Goal: Task Accomplishment & Management: Manage account settings

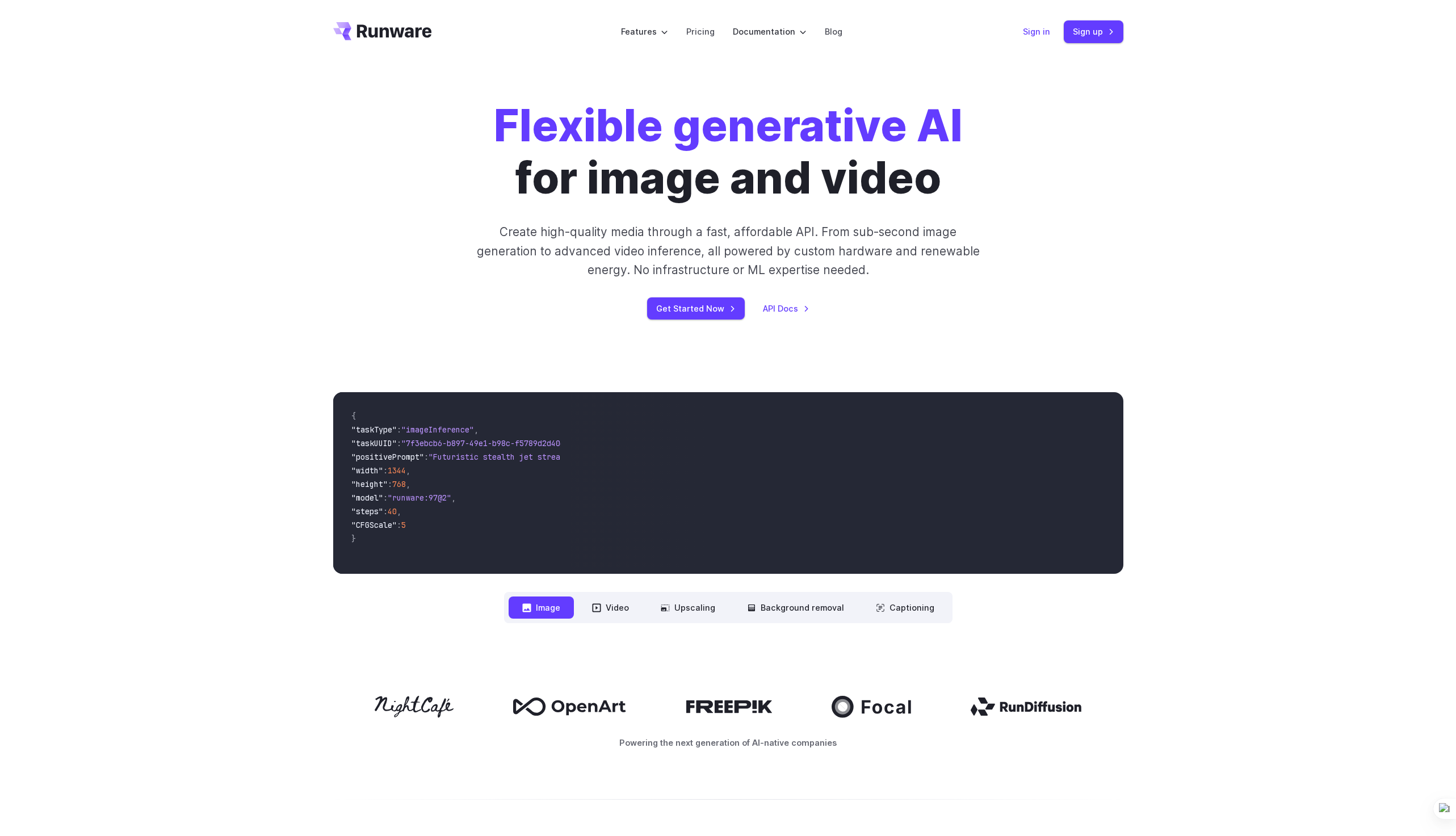
click at [1048, 35] on link "Sign in" at bounding box center [1036, 31] width 27 height 13
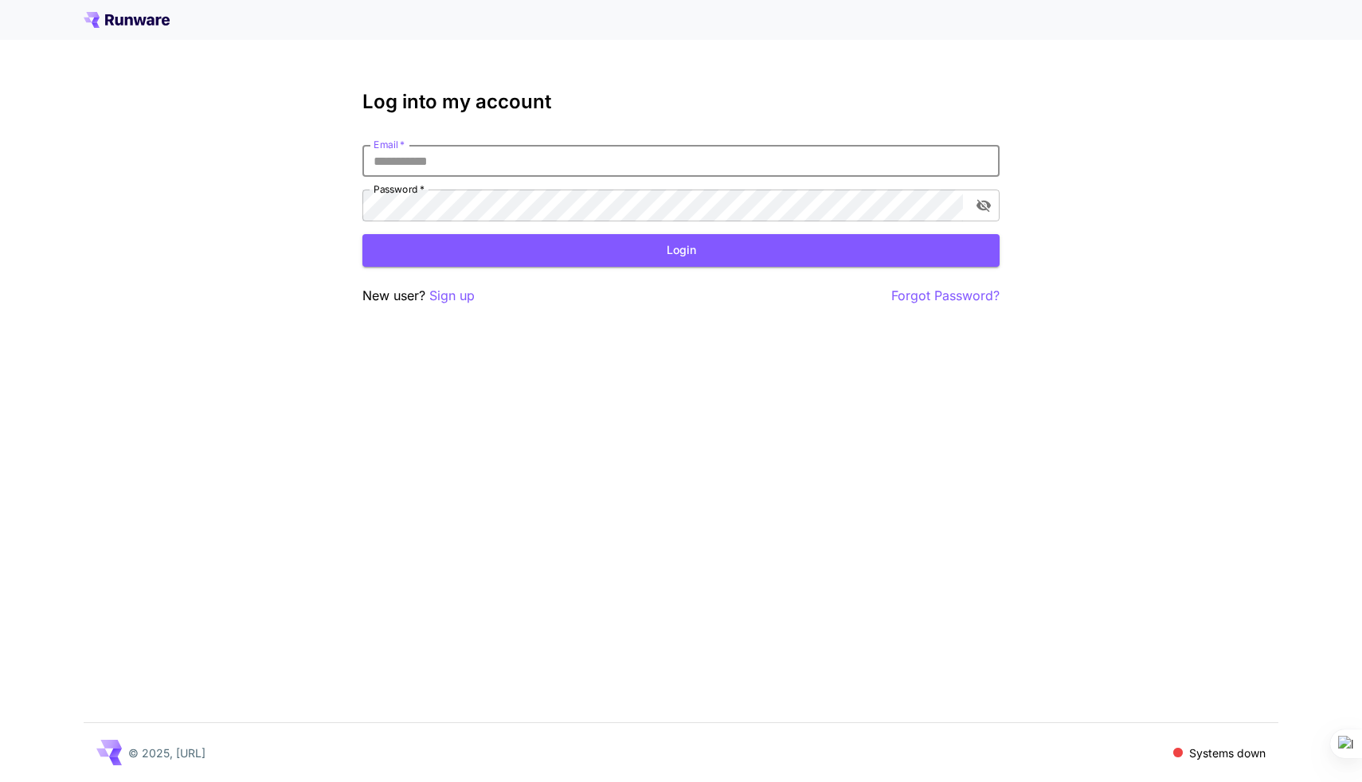
click at [472, 151] on input "Email   *" at bounding box center [680, 161] width 637 height 32
type input "**********"
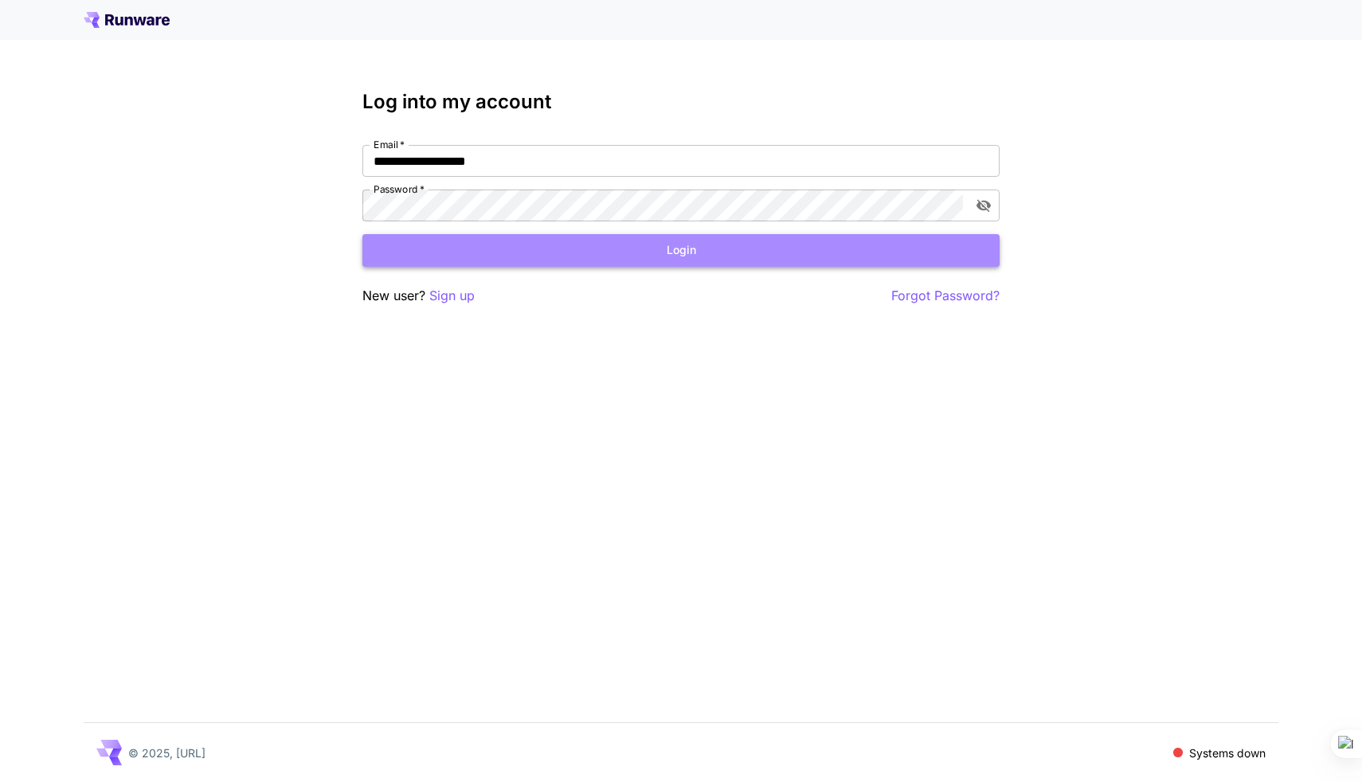
click at [484, 241] on button "Login" at bounding box center [680, 250] width 637 height 33
